Goal: Task Accomplishment & Management: Use online tool/utility

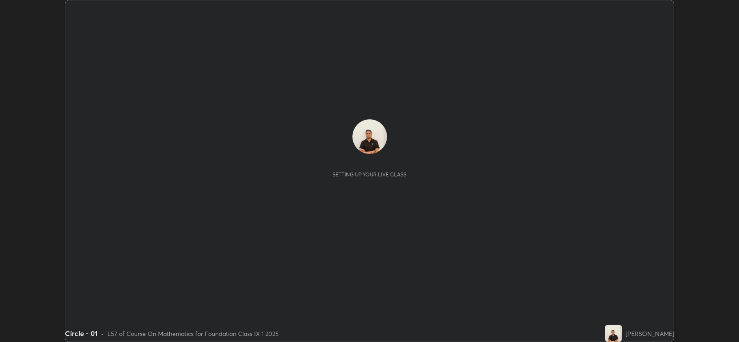
scroll to position [342, 738]
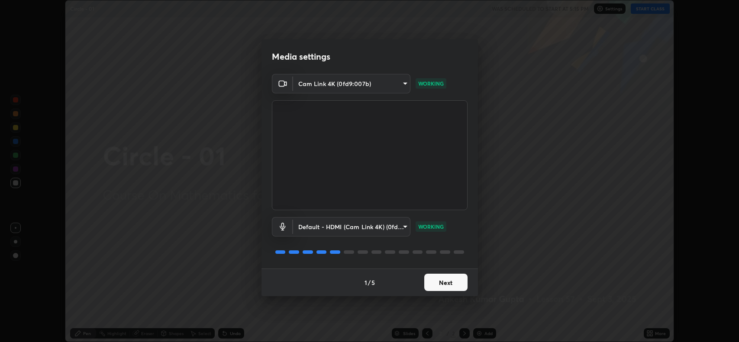
click at [437, 287] on button "Next" at bounding box center [445, 282] width 43 height 17
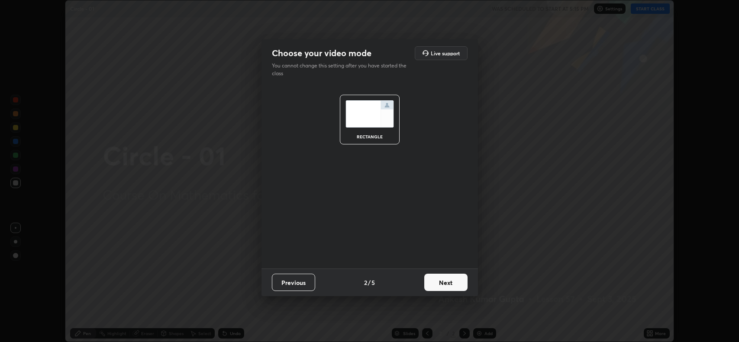
click at [439, 286] on button "Next" at bounding box center [445, 282] width 43 height 17
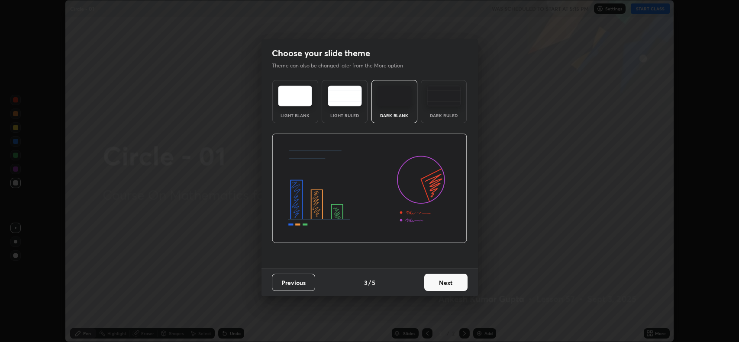
click at [436, 282] on button "Next" at bounding box center [445, 282] width 43 height 17
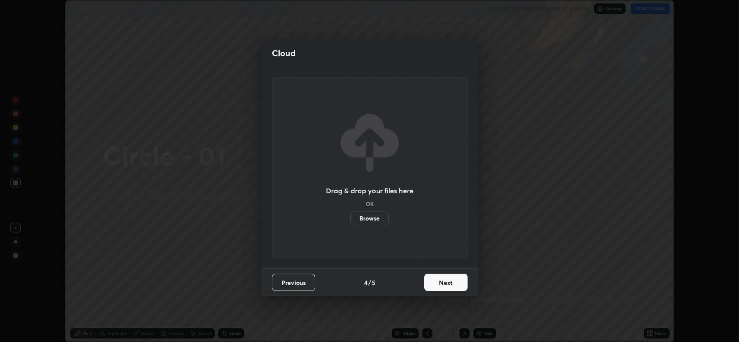
click at [431, 284] on button "Next" at bounding box center [445, 282] width 43 height 17
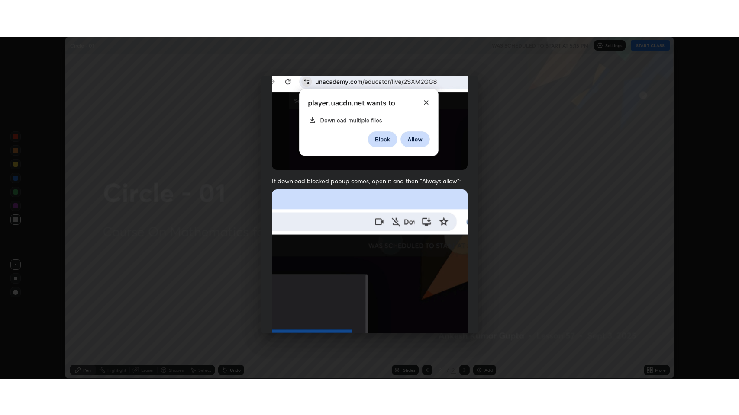
scroll to position [176, 0]
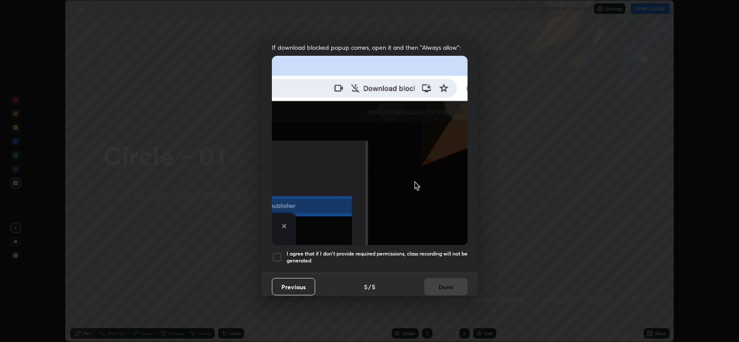
click at [279, 252] on div at bounding box center [277, 257] width 10 height 10
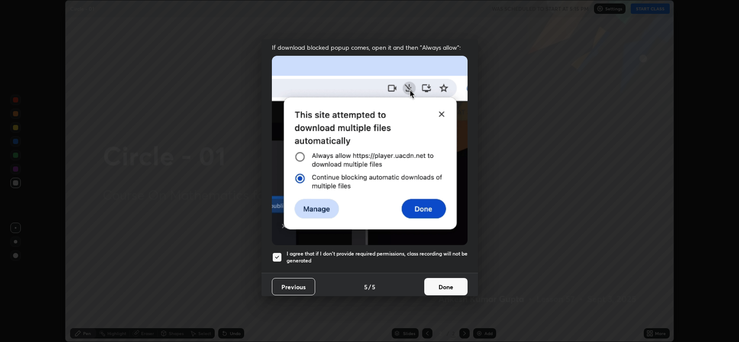
click at [430, 282] on button "Done" at bounding box center [445, 286] width 43 height 17
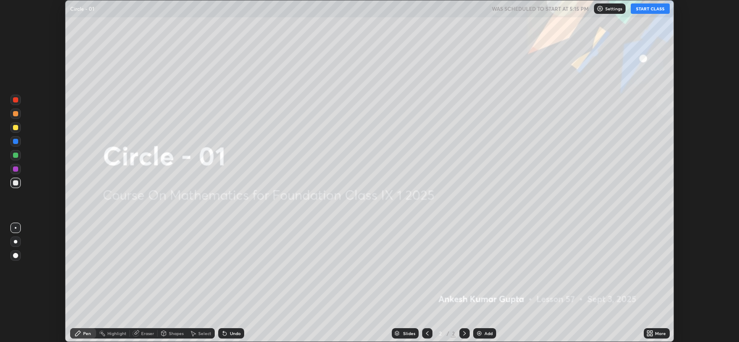
click at [640, 10] on button "START CLASS" at bounding box center [649, 8] width 39 height 10
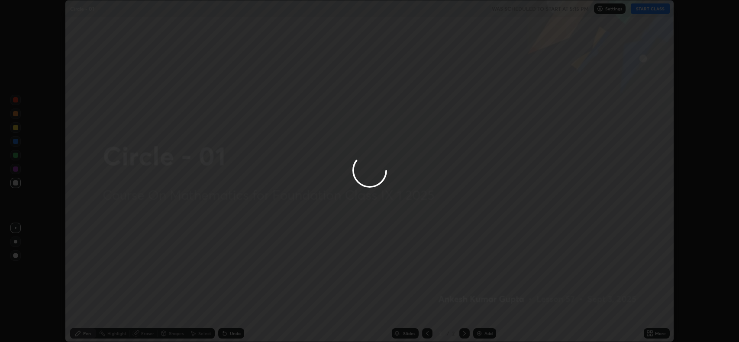
click at [652, 334] on div at bounding box center [369, 171] width 739 height 342
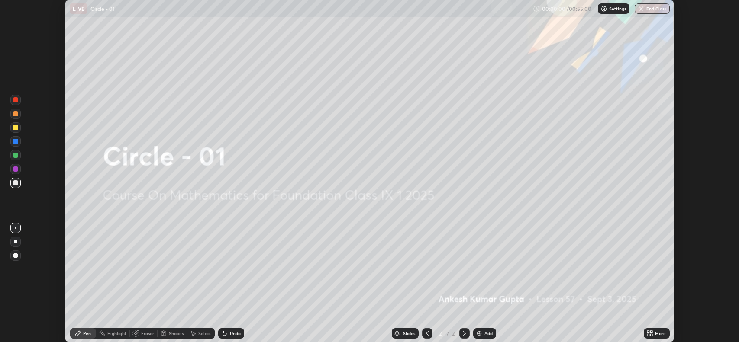
click at [643, 337] on div "More" at bounding box center [656, 333] width 26 height 10
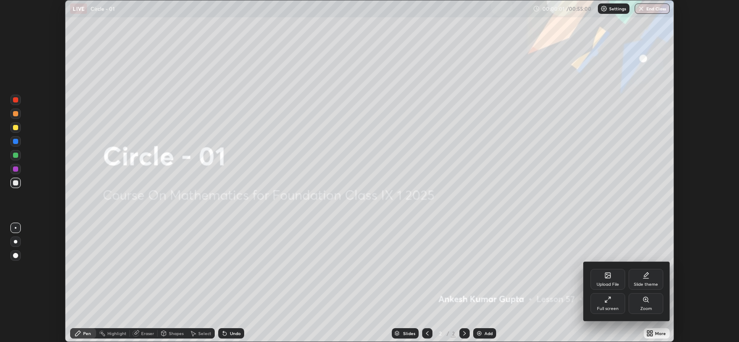
click at [603, 306] on div "Full screen" at bounding box center [607, 303] width 35 height 21
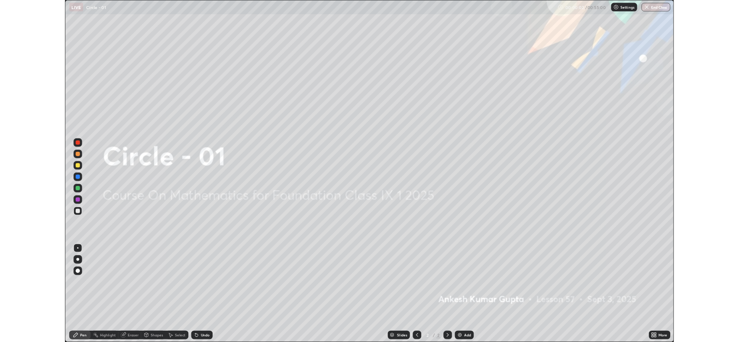
scroll to position [415, 739]
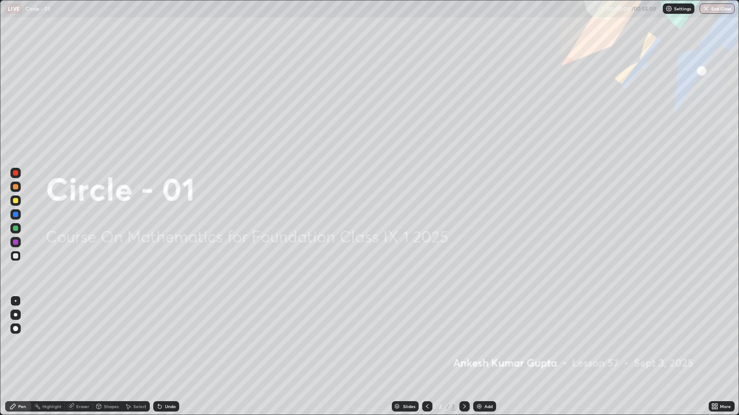
click at [478, 342] on img at bounding box center [479, 406] width 7 height 7
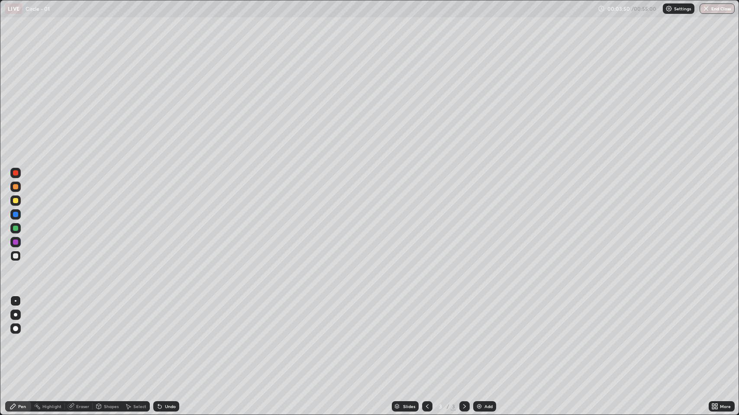
click at [169, 342] on div "Undo" at bounding box center [166, 407] width 26 height 10
click at [76, 342] on div "Eraser" at bounding box center [82, 407] width 13 height 4
click at [102, 342] on div "Shapes" at bounding box center [107, 407] width 29 height 10
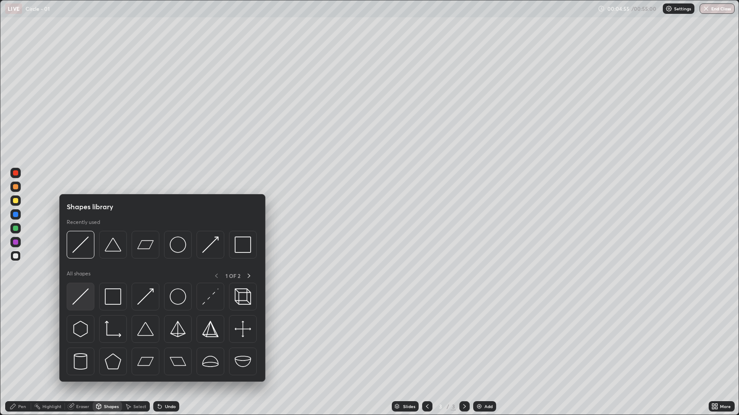
click at [83, 305] on div at bounding box center [81, 297] width 28 height 28
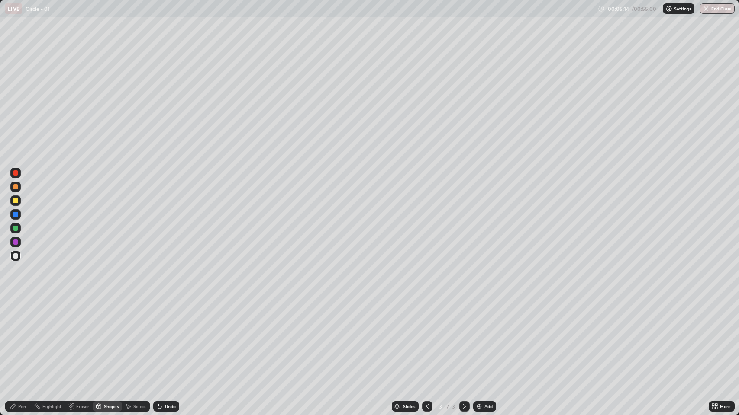
click at [21, 342] on div "Pen" at bounding box center [18, 407] width 26 height 10
click at [79, 342] on div "Eraser" at bounding box center [82, 407] width 13 height 4
click at [20, 342] on div "Pen" at bounding box center [18, 407] width 26 height 10
click at [79, 342] on div "Eraser" at bounding box center [82, 407] width 13 height 4
click at [109, 342] on div "Shapes" at bounding box center [107, 407] width 29 height 10
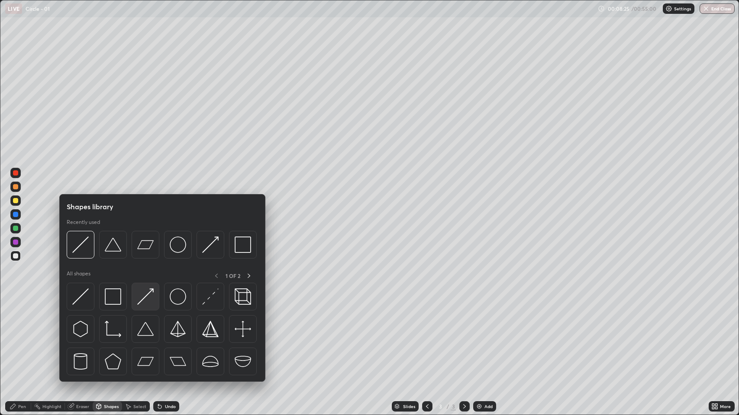
click at [142, 302] on img at bounding box center [145, 297] width 16 height 16
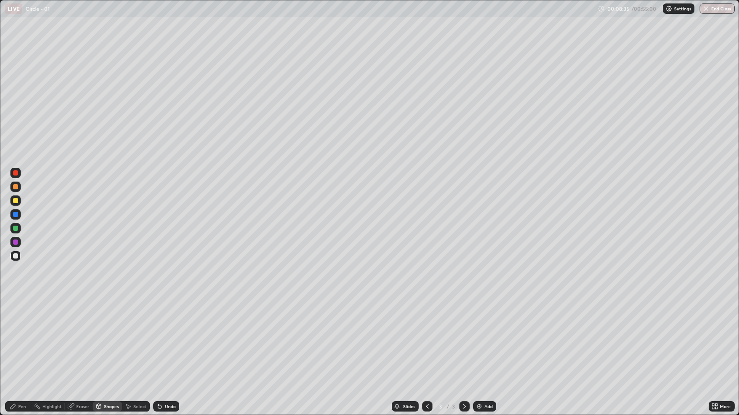
click at [15, 342] on icon at bounding box center [13, 406] width 7 height 7
click at [163, 342] on div "Undo" at bounding box center [166, 407] width 26 height 10
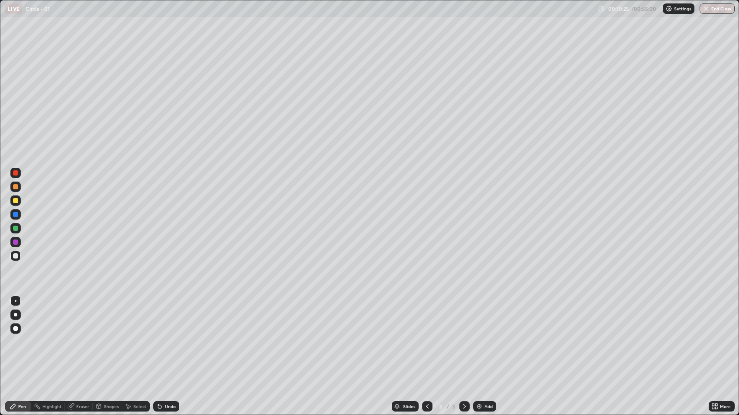
click at [163, 342] on div "Undo" at bounding box center [166, 407] width 26 height 10
click at [158, 342] on icon at bounding box center [159, 406] width 3 height 3
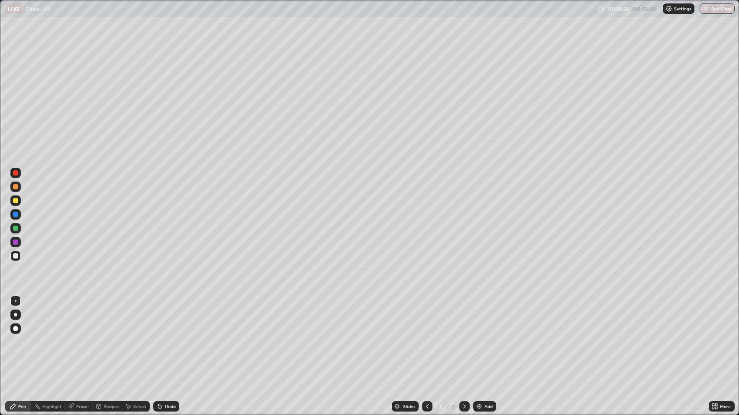
click at [158, 342] on icon at bounding box center [159, 406] width 3 height 3
click at [161, 342] on div "Undo" at bounding box center [166, 407] width 26 height 10
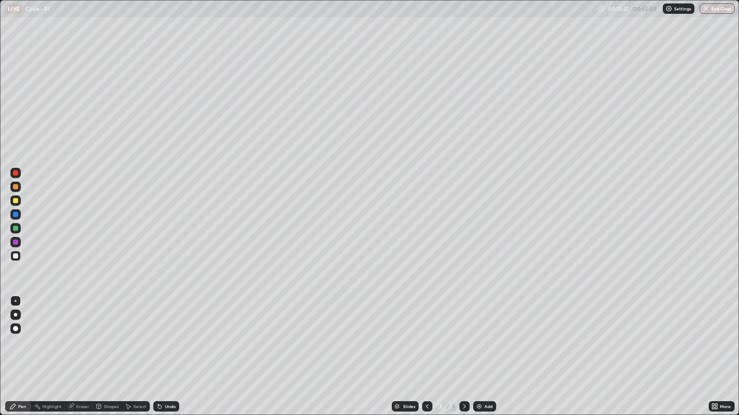
click at [165, 342] on div "Undo" at bounding box center [170, 407] width 11 height 4
click at [158, 342] on icon at bounding box center [159, 406] width 3 height 3
click at [160, 342] on icon at bounding box center [159, 406] width 3 height 3
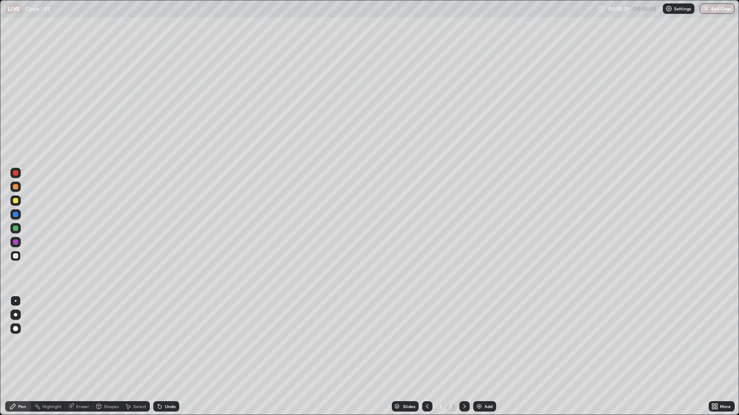
click at [159, 342] on icon at bounding box center [159, 406] width 3 height 3
click at [159, 342] on div "Undo" at bounding box center [166, 407] width 26 height 10
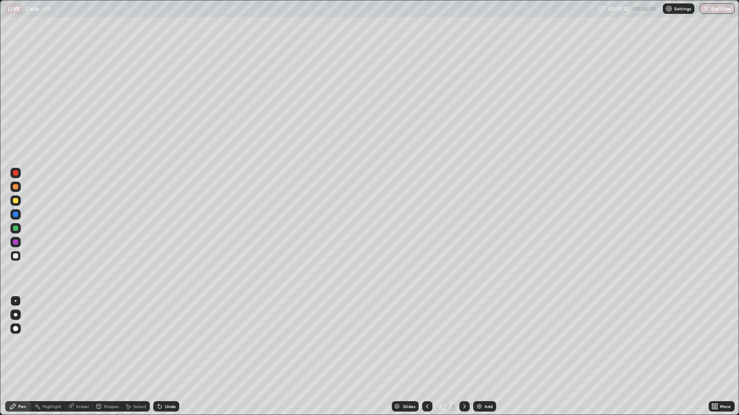
click at [164, 342] on div "Undo" at bounding box center [166, 407] width 26 height 10
click at [484, 342] on div "Add" at bounding box center [484, 407] width 23 height 10
click at [110, 342] on div "Shapes" at bounding box center [111, 407] width 15 height 4
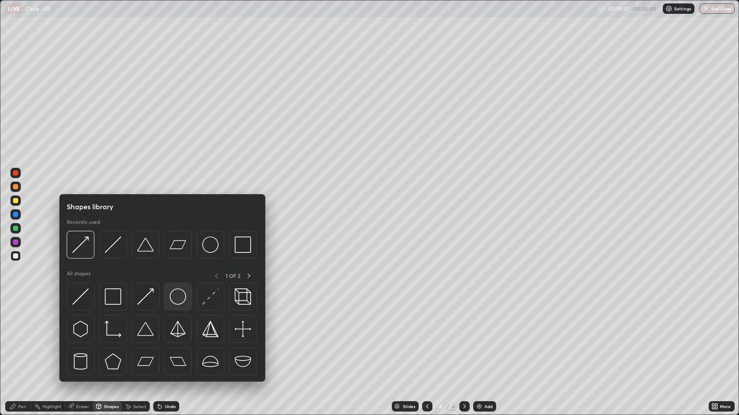
click at [175, 295] on img at bounding box center [178, 297] width 16 height 16
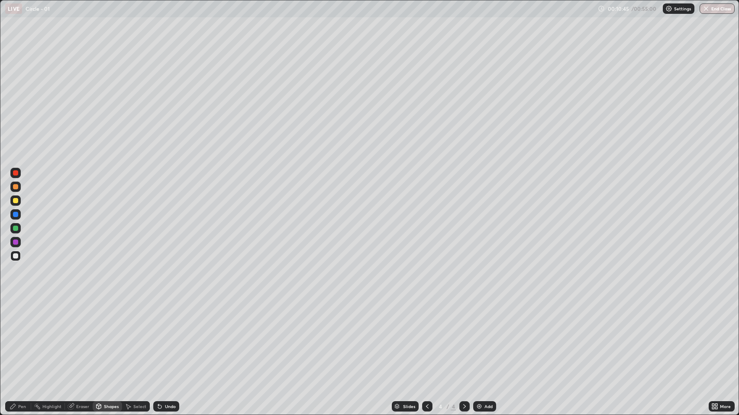
click at [106, 342] on div "Shapes" at bounding box center [111, 407] width 15 height 4
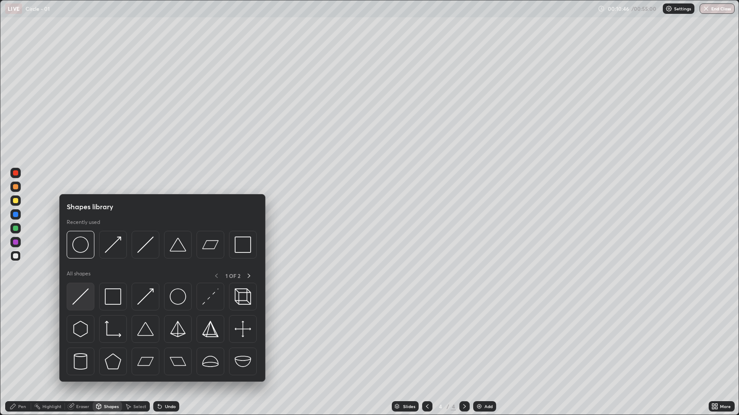
click at [84, 301] on img at bounding box center [80, 297] width 16 height 16
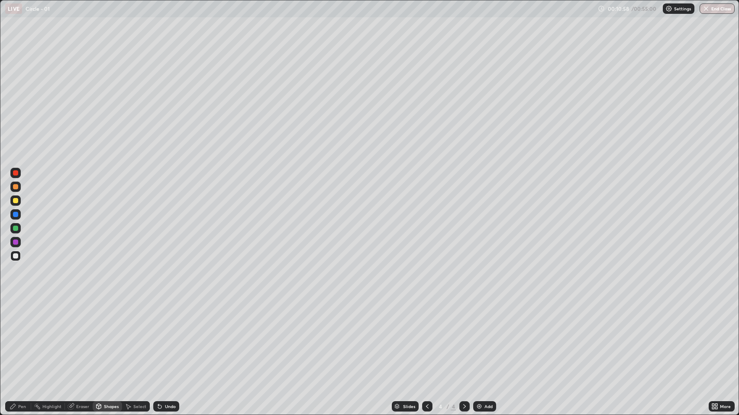
click at [21, 342] on div "Pen" at bounding box center [18, 407] width 26 height 10
click at [479, 342] on img at bounding box center [479, 406] width 7 height 7
click at [105, 342] on div "Shapes" at bounding box center [111, 407] width 15 height 4
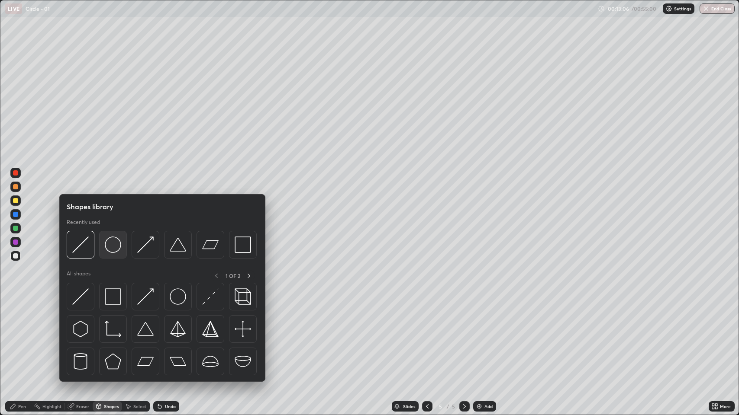
click at [116, 247] on img at bounding box center [113, 245] width 16 height 16
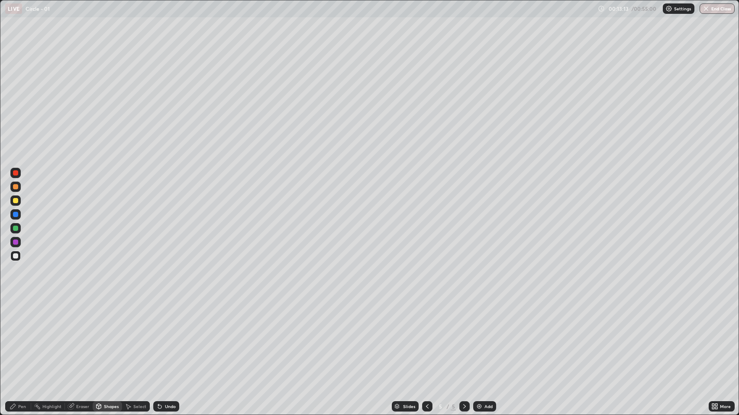
click at [111, 342] on div "Shapes" at bounding box center [111, 407] width 15 height 4
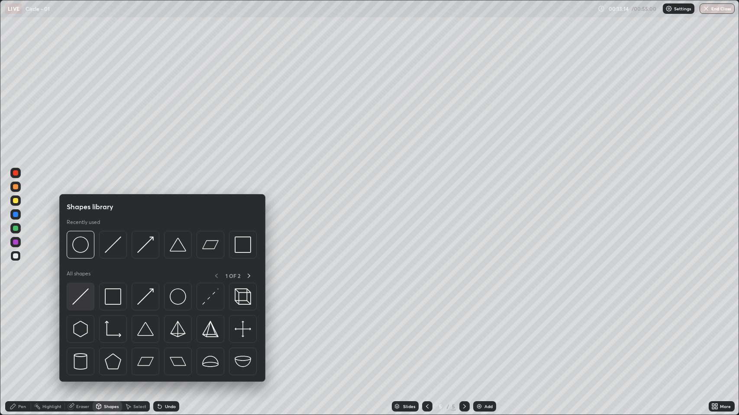
click at [88, 295] on img at bounding box center [80, 297] width 16 height 16
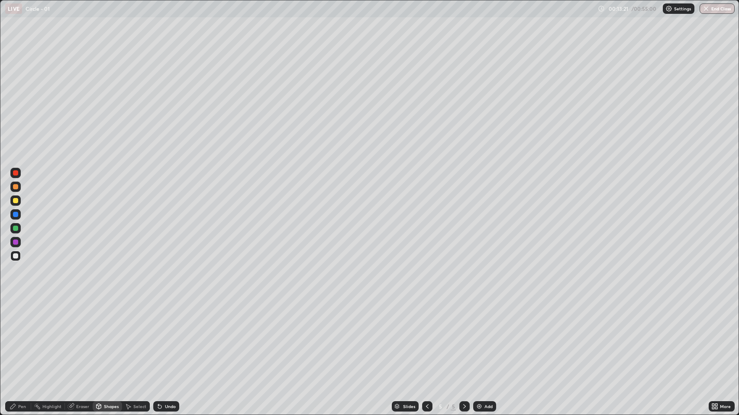
click at [22, 342] on div "Pen" at bounding box center [22, 407] width 8 height 4
click at [16, 200] on div at bounding box center [15, 200] width 5 height 5
click at [422, 342] on div at bounding box center [427, 407] width 10 height 10
click at [462, 342] on icon at bounding box center [464, 406] width 7 height 7
click at [112, 342] on div "Shapes" at bounding box center [111, 407] width 15 height 4
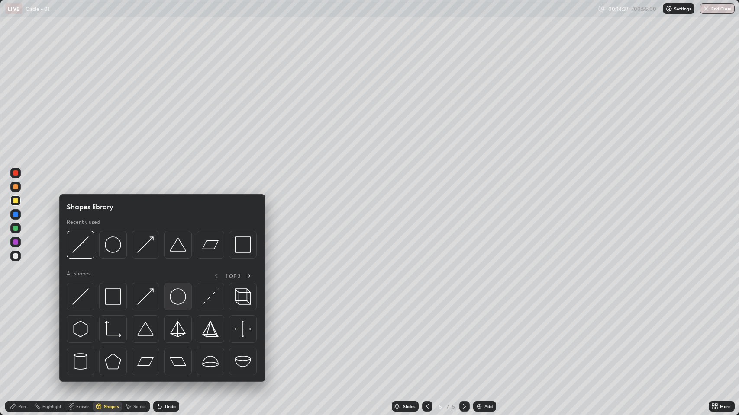
click at [183, 299] on img at bounding box center [178, 297] width 16 height 16
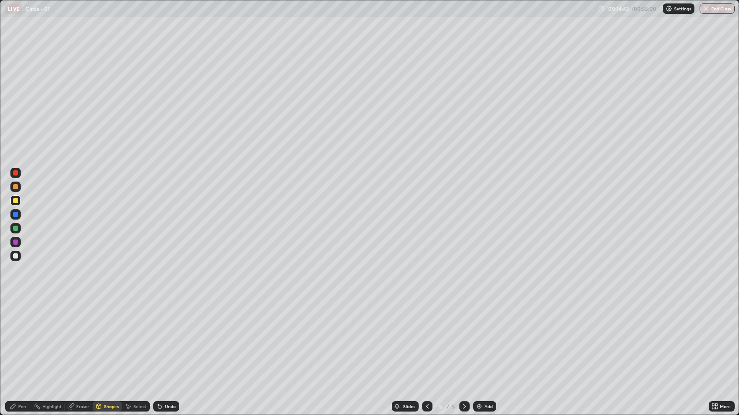
click at [21, 342] on div "Pen" at bounding box center [22, 407] width 8 height 4
click at [19, 256] on div at bounding box center [15, 256] width 10 height 10
click at [479, 342] on img at bounding box center [479, 406] width 7 height 7
click at [169, 342] on div "Undo" at bounding box center [170, 407] width 11 height 4
click at [106, 342] on div "Shapes" at bounding box center [107, 407] width 29 height 10
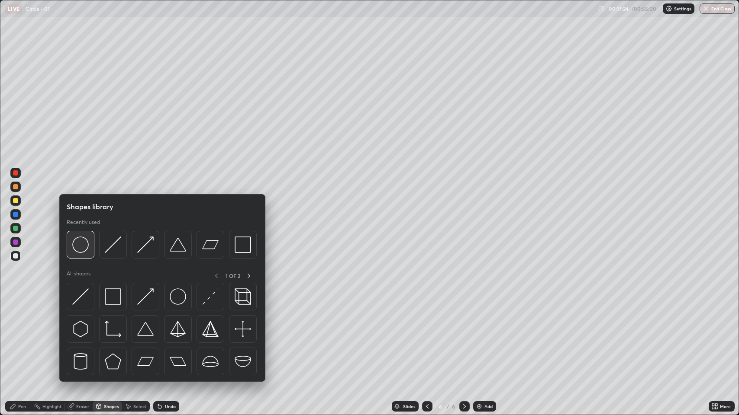
click at [85, 247] on img at bounding box center [80, 245] width 16 height 16
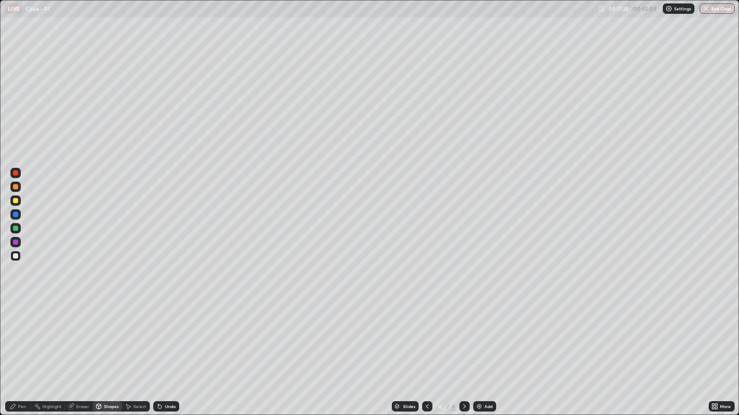
click at [80, 342] on div "Eraser" at bounding box center [82, 407] width 13 height 4
click at [108, 342] on div "Shapes" at bounding box center [107, 407] width 29 height 10
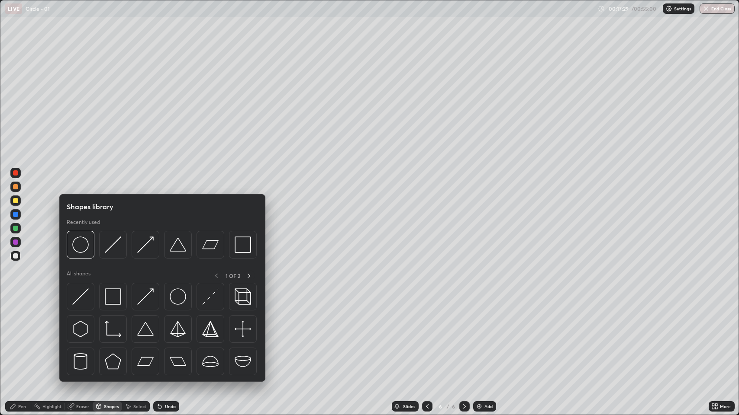
click at [109, 342] on div "Shapes" at bounding box center [111, 407] width 15 height 4
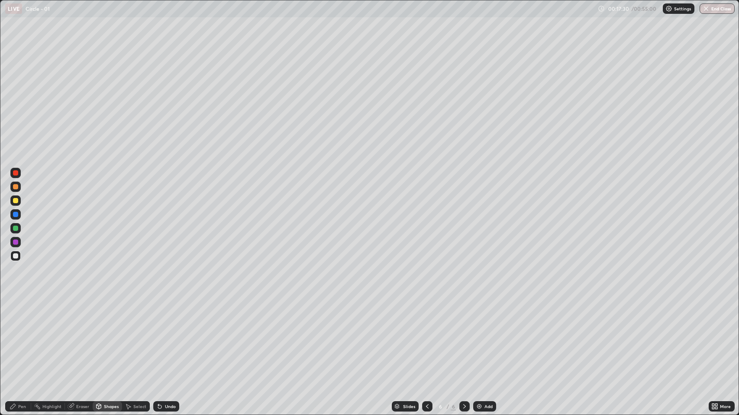
click at [106, 342] on div "Shapes" at bounding box center [111, 407] width 15 height 4
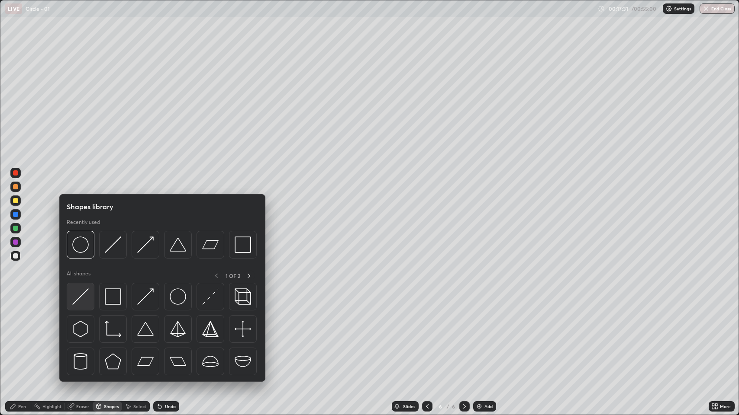
click at [82, 298] on img at bounding box center [80, 297] width 16 height 16
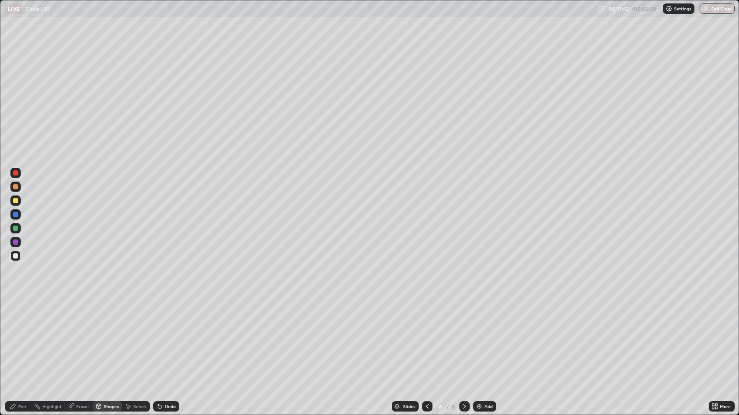
click at [21, 342] on div "Pen" at bounding box center [22, 407] width 8 height 4
click at [17, 202] on div at bounding box center [15, 200] width 5 height 5
click at [108, 342] on div "Shapes" at bounding box center [111, 407] width 15 height 4
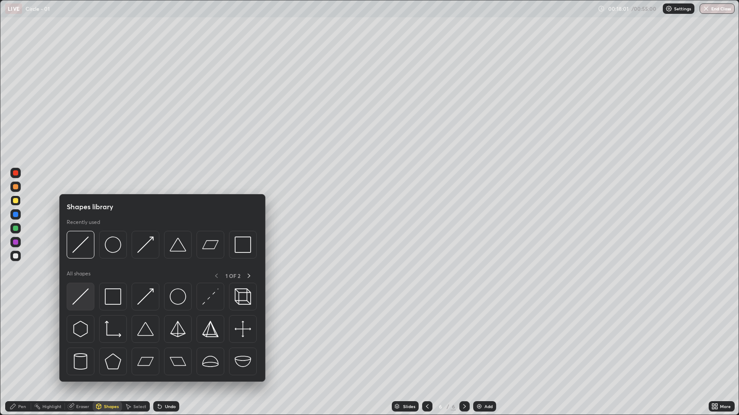
click at [80, 301] on img at bounding box center [80, 297] width 16 height 16
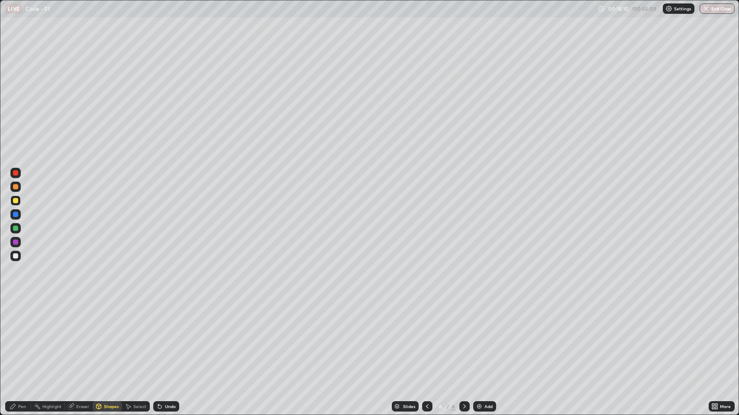
click at [16, 244] on div at bounding box center [15, 242] width 5 height 5
click at [24, 342] on div "Pen" at bounding box center [22, 407] width 8 height 4
click at [16, 200] on div at bounding box center [15, 200] width 5 height 5
click at [480, 342] on img at bounding box center [479, 406] width 7 height 7
click at [75, 342] on div "Eraser" at bounding box center [79, 407] width 28 height 10
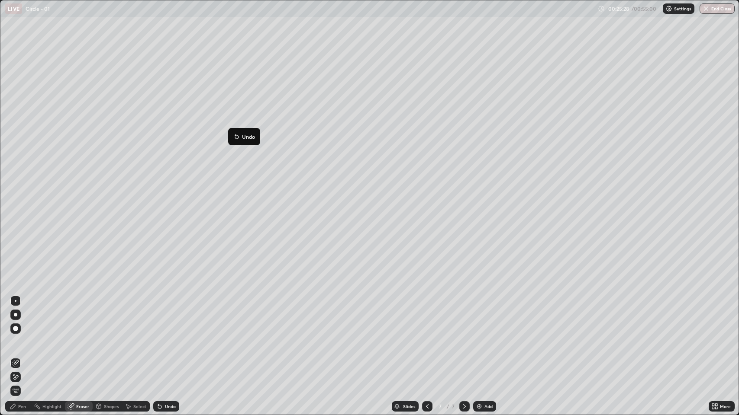
click at [78, 342] on div "Eraser" at bounding box center [79, 407] width 28 height 10
click at [29, 342] on div "Pen" at bounding box center [18, 407] width 26 height 10
click at [101, 342] on icon at bounding box center [98, 406] width 7 height 7
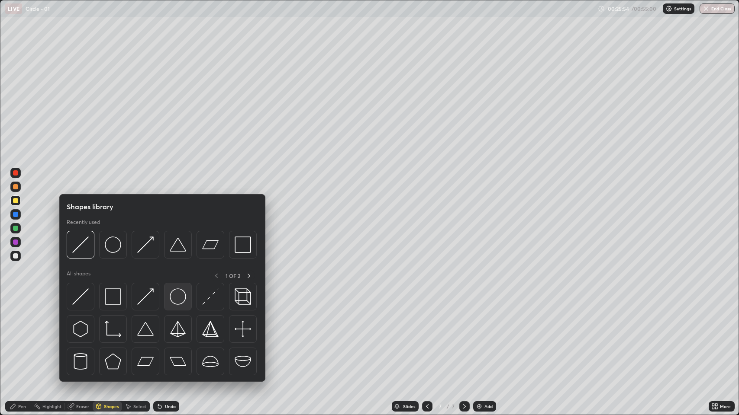
click at [174, 299] on img at bounding box center [178, 297] width 16 height 16
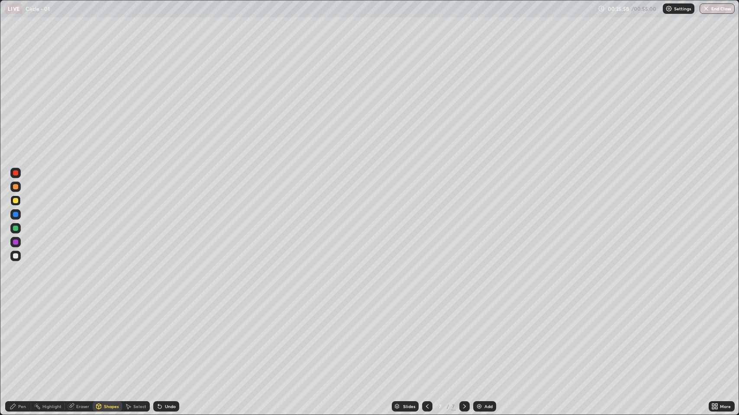
click at [109, 342] on div "Shapes" at bounding box center [107, 407] width 29 height 10
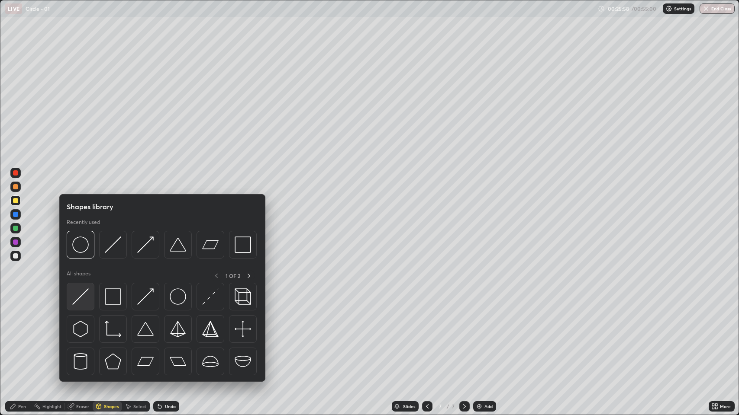
click at [82, 302] on img at bounding box center [80, 297] width 16 height 16
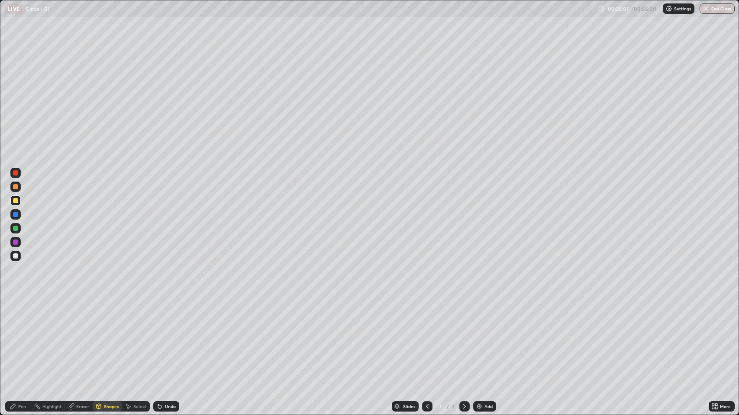
click at [19, 342] on div "Pen" at bounding box center [22, 407] width 8 height 4
click at [19, 256] on div at bounding box center [15, 256] width 10 height 10
click at [165, 342] on div "Undo" at bounding box center [170, 407] width 11 height 4
click at [103, 342] on div "Shapes" at bounding box center [107, 407] width 29 height 10
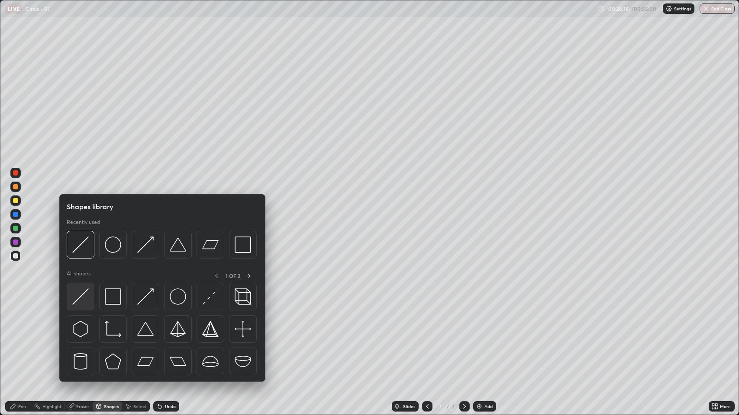
click at [85, 299] on img at bounding box center [80, 297] width 16 height 16
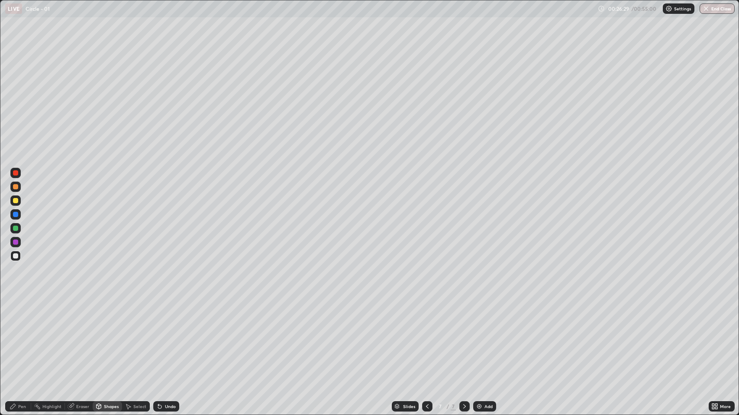
click at [23, 342] on div "Pen" at bounding box center [22, 407] width 8 height 4
click at [16, 243] on div at bounding box center [15, 242] width 5 height 5
click at [422, 342] on div at bounding box center [427, 407] width 10 height 10
click at [463, 342] on icon at bounding box center [464, 406] width 7 height 7
click at [84, 342] on div "Eraser" at bounding box center [82, 407] width 13 height 4
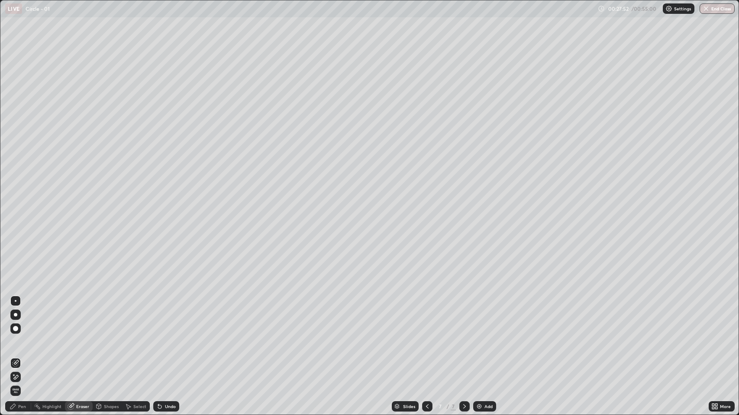
click at [24, 342] on div "Pen" at bounding box center [18, 407] width 26 height 10
click at [16, 256] on div at bounding box center [15, 256] width 5 height 5
click at [170, 342] on div "Undo" at bounding box center [170, 407] width 11 height 4
click at [483, 342] on div "Add" at bounding box center [484, 407] width 23 height 10
click at [104, 342] on div "Shapes" at bounding box center [107, 407] width 29 height 10
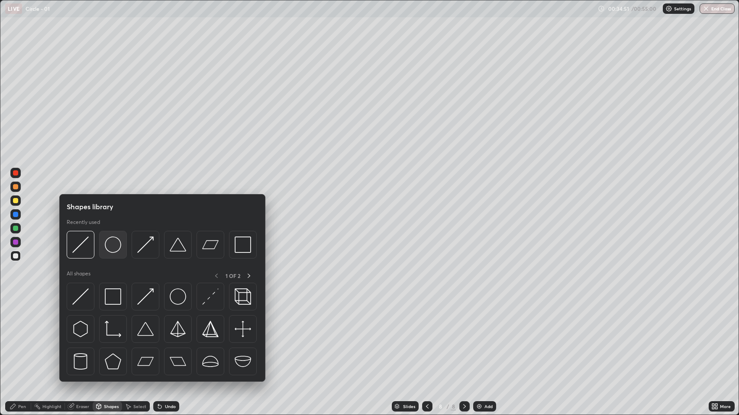
click at [116, 250] on img at bounding box center [113, 245] width 16 height 16
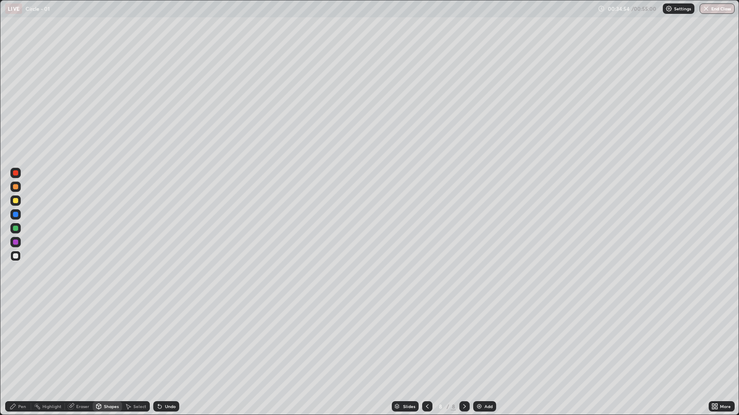
click at [106, 342] on div "Shapes" at bounding box center [111, 407] width 15 height 4
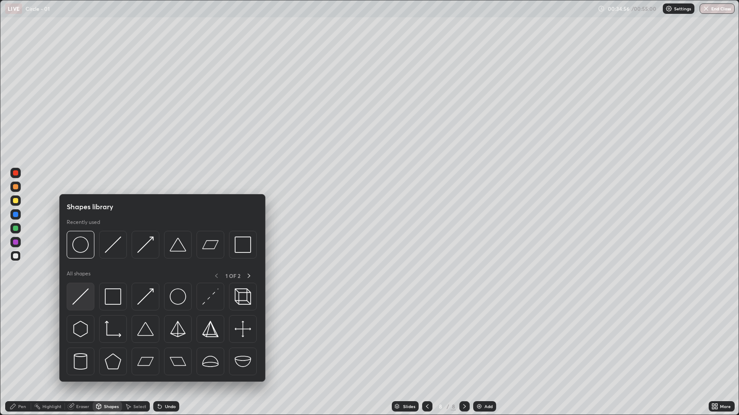
click at [83, 299] on img at bounding box center [80, 297] width 16 height 16
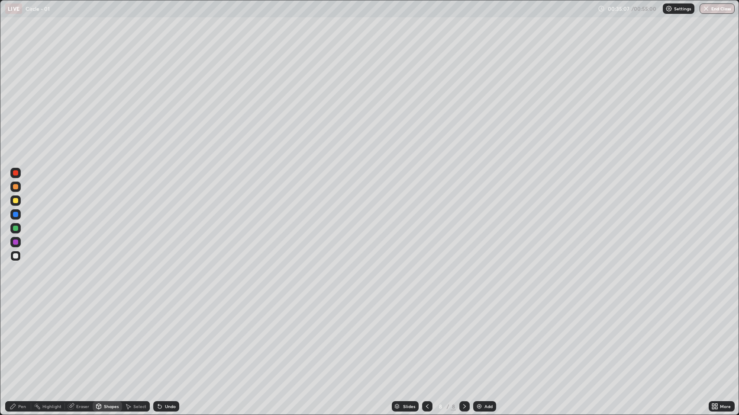
click at [17, 342] on div "Pen" at bounding box center [18, 407] width 26 height 10
click at [104, 342] on div "Shapes" at bounding box center [107, 407] width 29 height 10
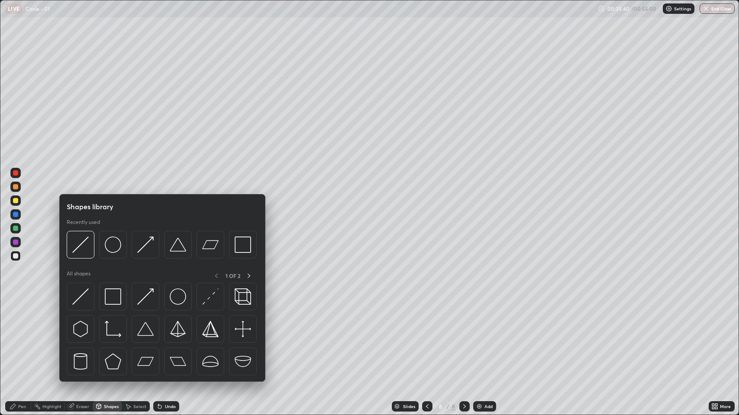
click at [17, 199] on div at bounding box center [15, 200] width 5 height 5
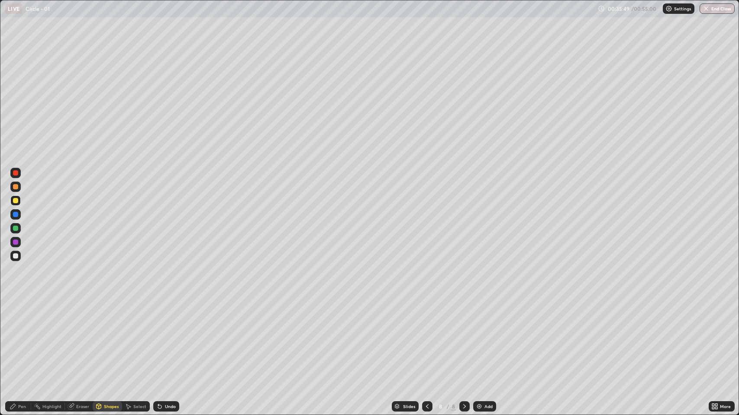
click at [19, 342] on div "Pen" at bounding box center [18, 407] width 26 height 10
click at [102, 342] on div "Shapes" at bounding box center [107, 407] width 29 height 10
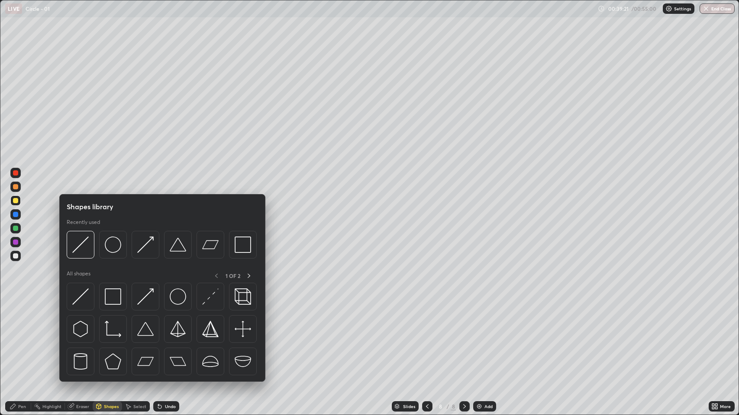
click at [71, 342] on icon at bounding box center [71, 407] width 6 height 6
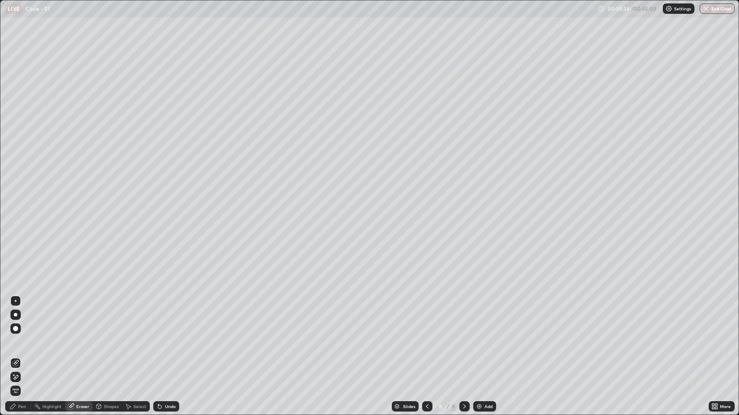
click at [22, 342] on div "Pen" at bounding box center [22, 407] width 8 height 4
click at [84, 342] on div "Eraser" at bounding box center [82, 407] width 13 height 4
click at [22, 342] on div "Pen" at bounding box center [22, 407] width 8 height 4
click at [476, 342] on div "Add" at bounding box center [484, 407] width 23 height 10
click at [422, 342] on div at bounding box center [427, 407] width 10 height 10
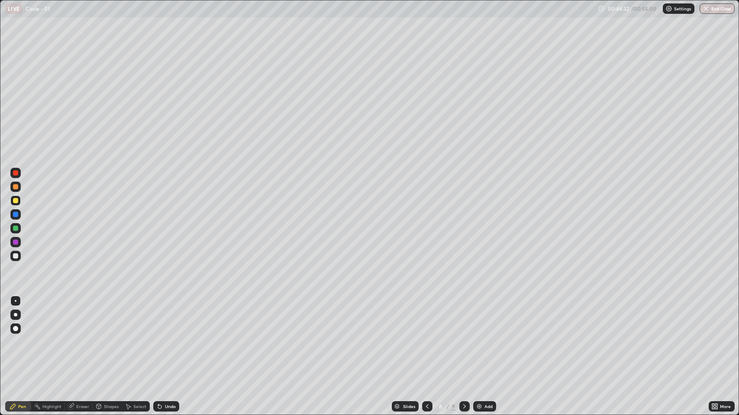
click at [463, 342] on icon at bounding box center [464, 406] width 7 height 7
click at [77, 342] on div "Eraser" at bounding box center [79, 407] width 28 height 10
click at [24, 342] on div "Pen" at bounding box center [22, 407] width 8 height 4
click at [83, 342] on div "Eraser" at bounding box center [82, 407] width 13 height 4
click at [19, 342] on div "Pen" at bounding box center [22, 407] width 8 height 4
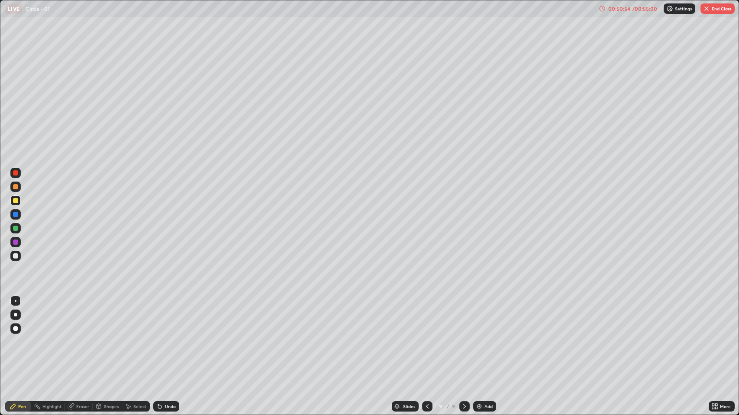
click at [713, 8] on button "End Class" at bounding box center [717, 8] width 34 height 10
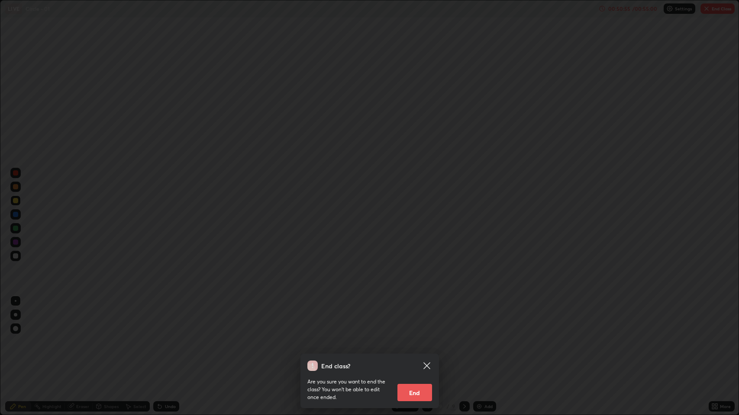
click at [417, 342] on button "End" at bounding box center [414, 392] width 35 height 17
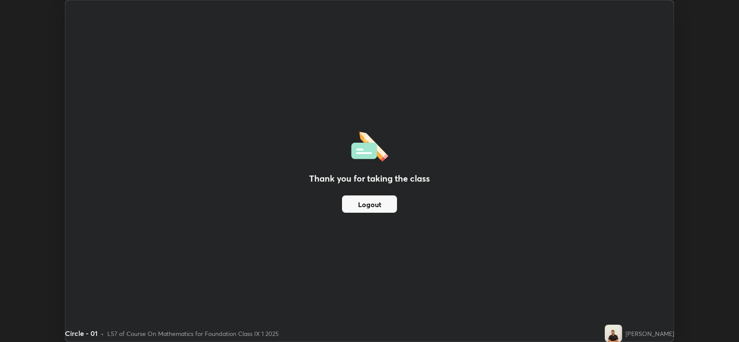
scroll to position [42926, 42529]
